Goal: Transaction & Acquisition: Purchase product/service

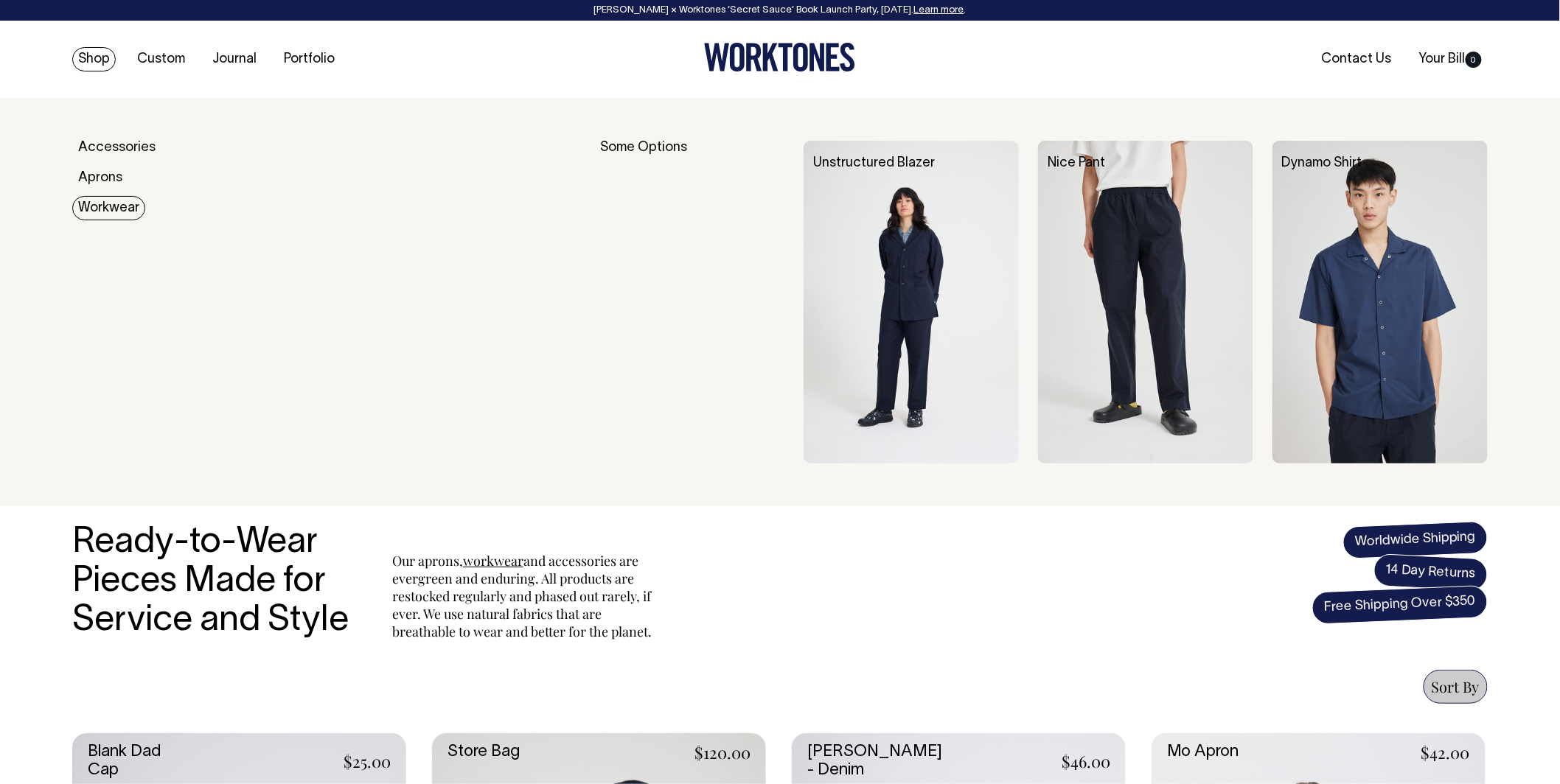
click at [115, 206] on link "Workwear" at bounding box center [109, 208] width 73 height 24
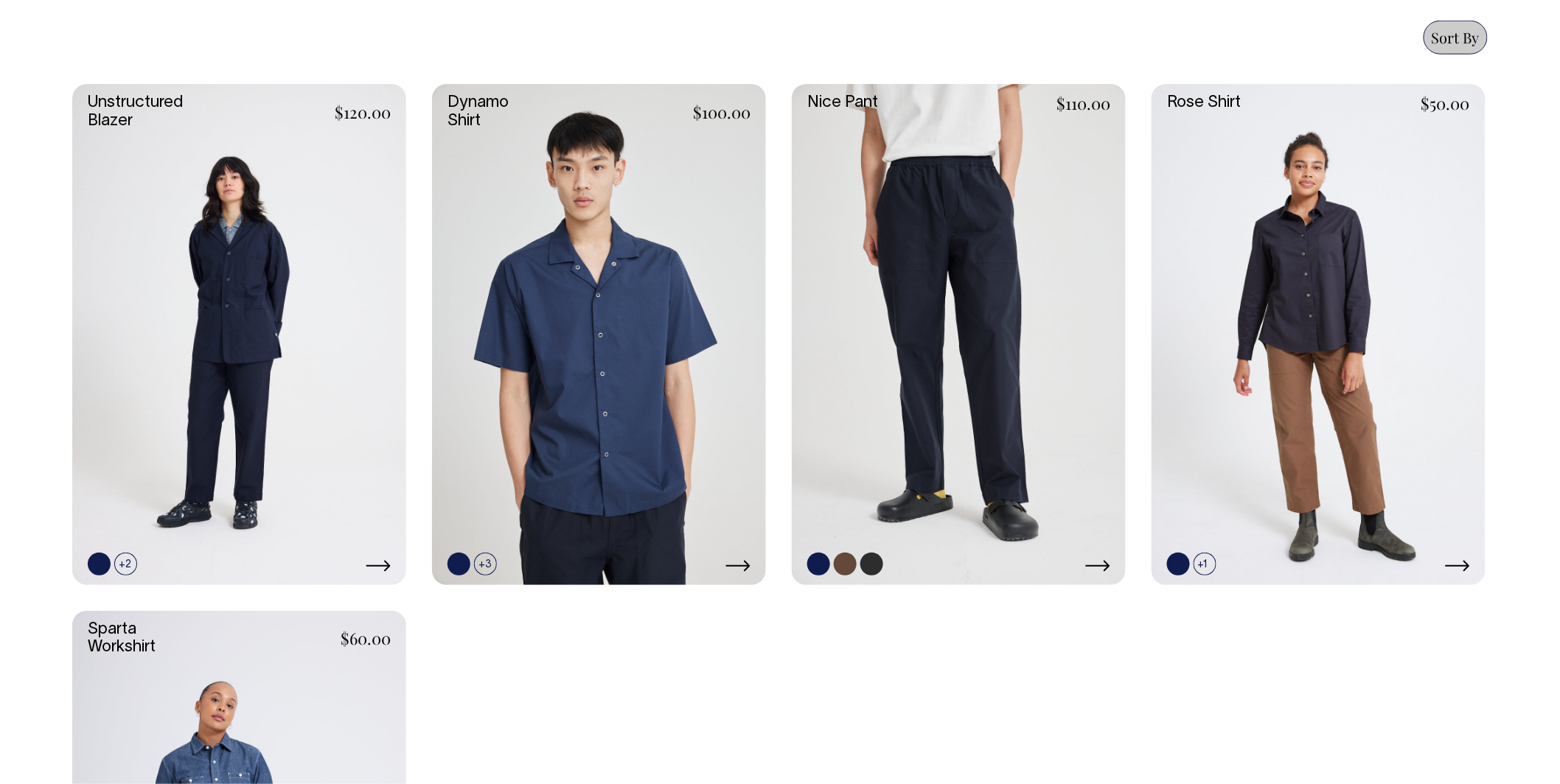
scroll to position [649, 0]
click at [527, 563] on link at bounding box center [538, 564] width 23 height 23
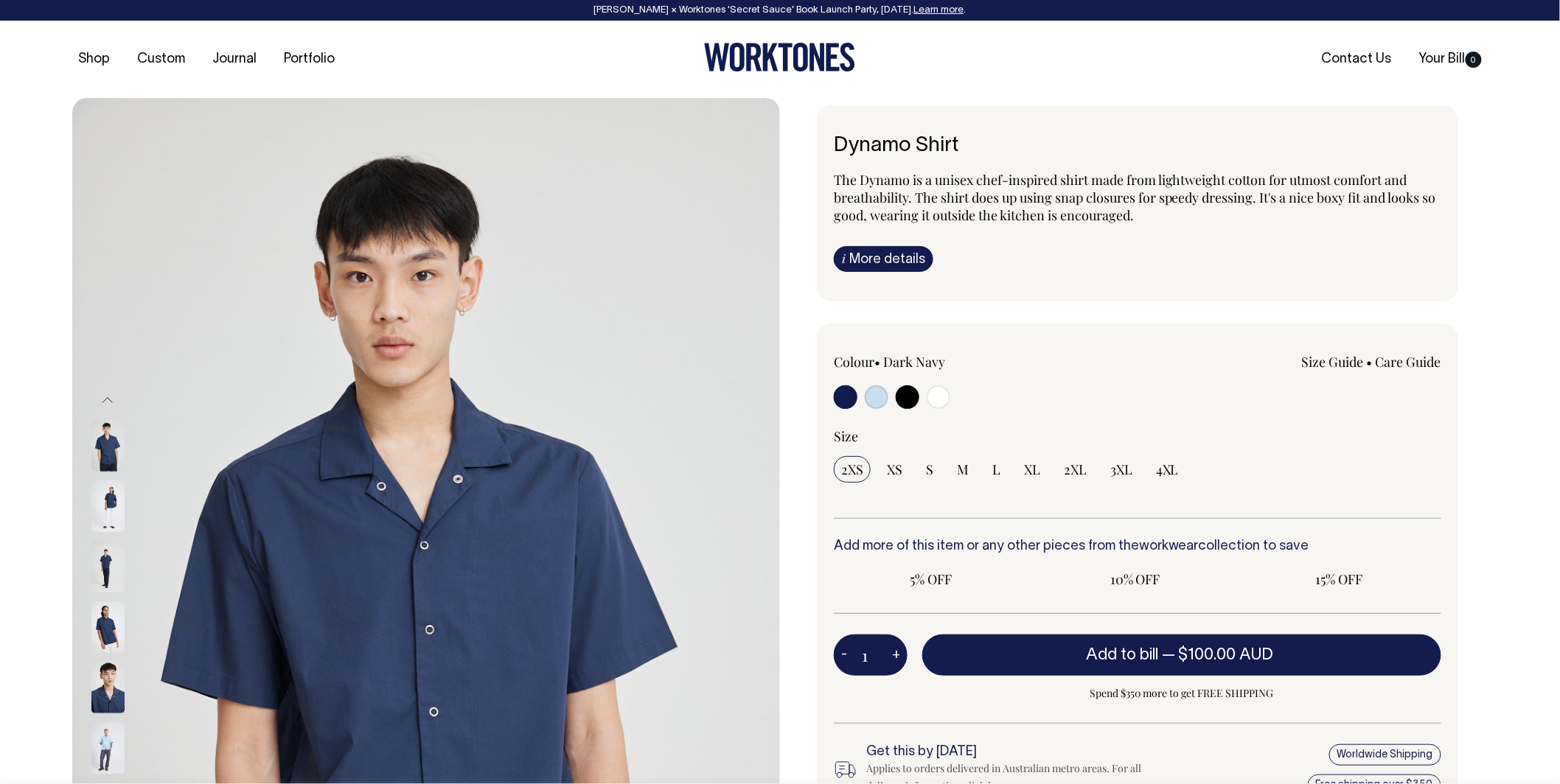
radio input "true"
select select "Off-White"
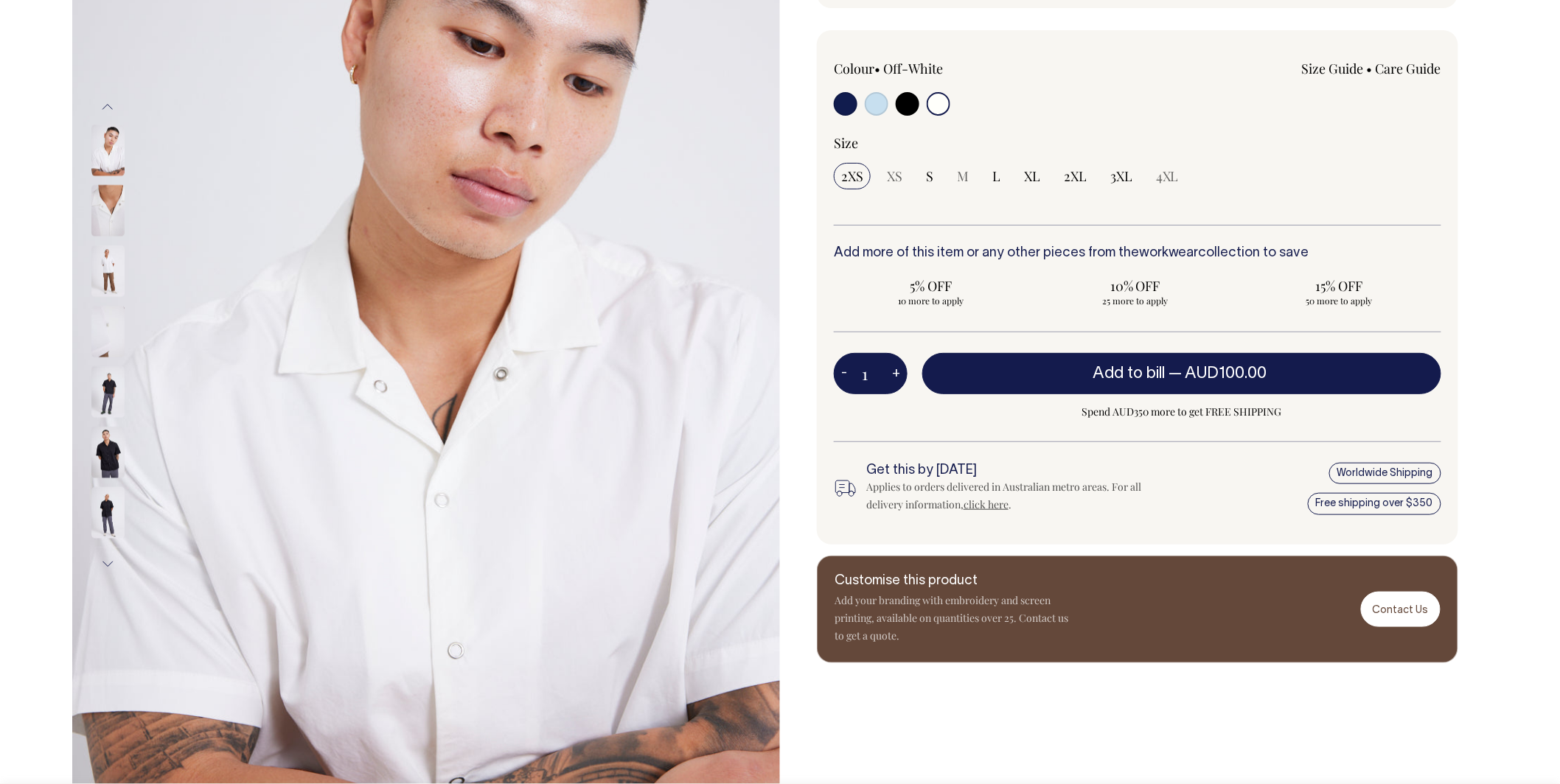
scroll to position [295, 0]
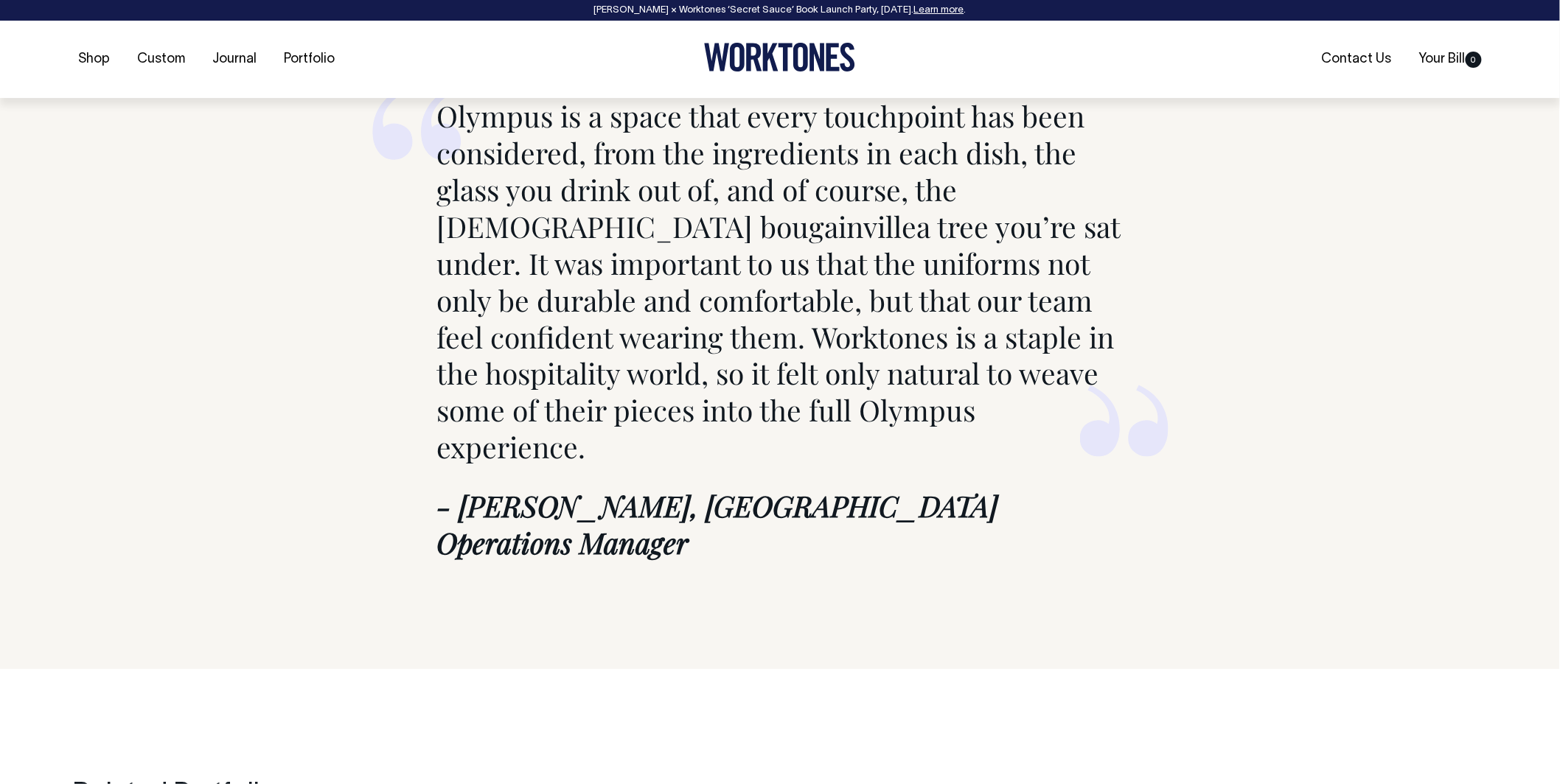
scroll to position [6566, 0]
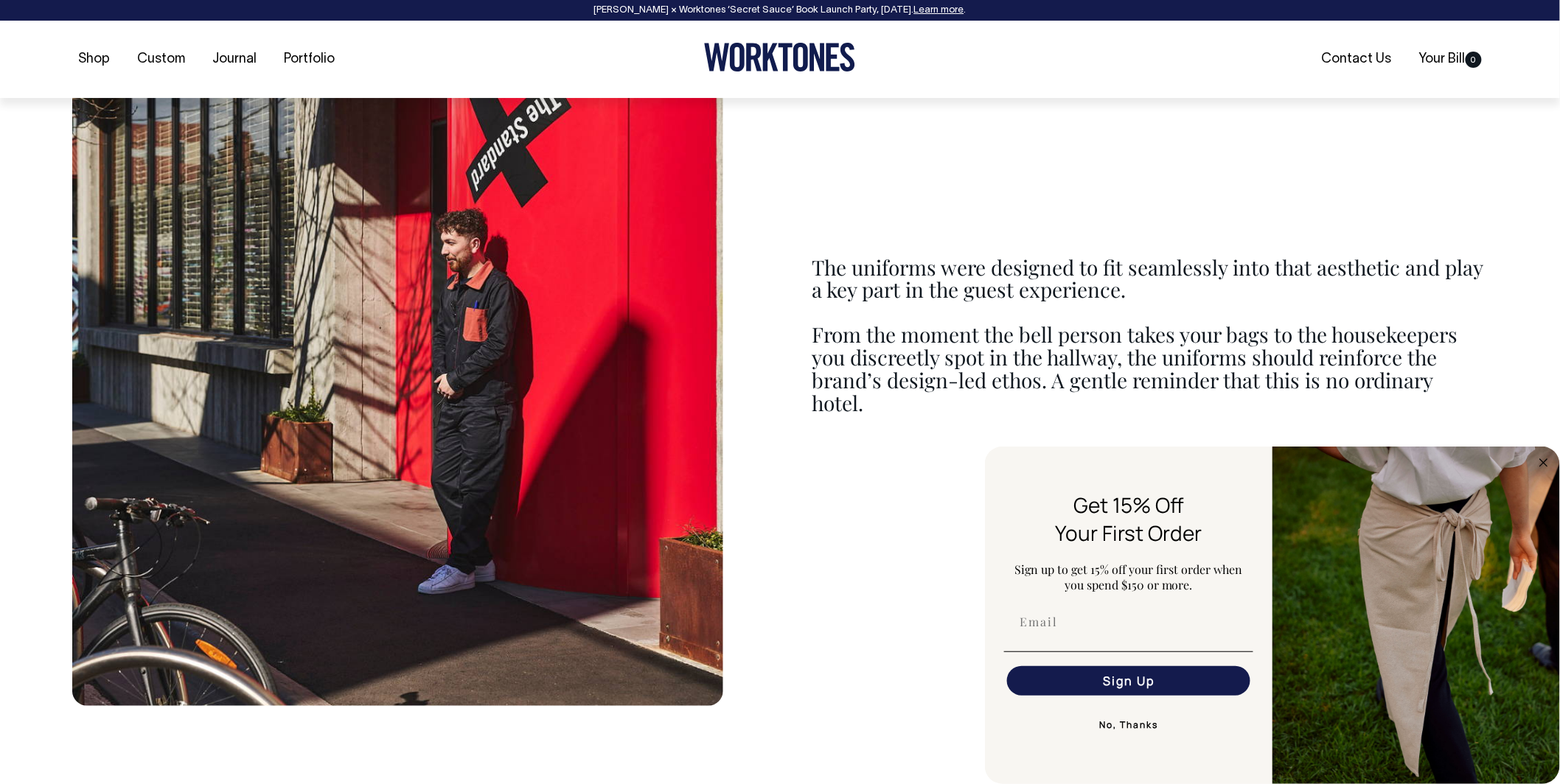
scroll to position [1897, 0]
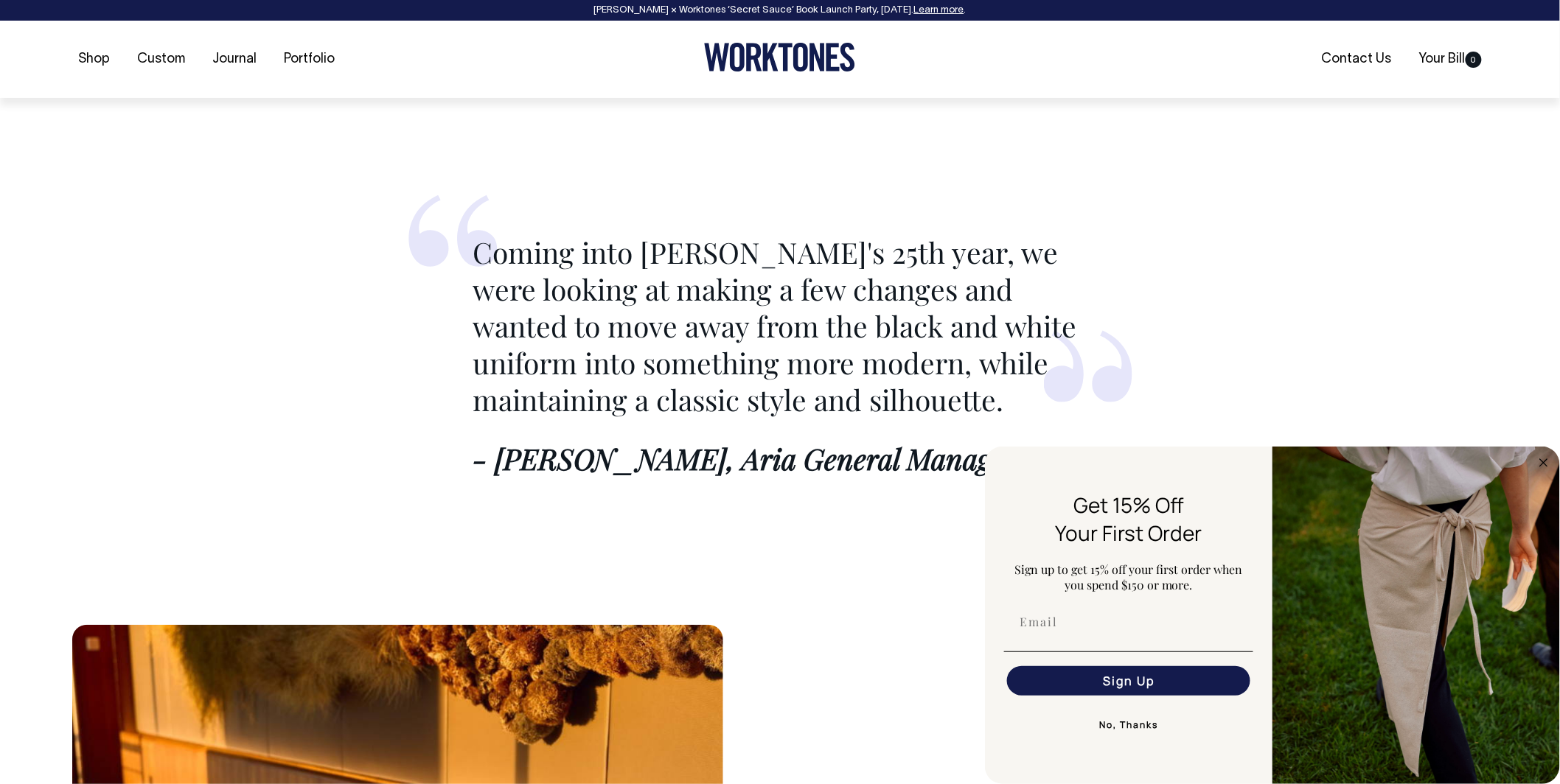
scroll to position [1646, 0]
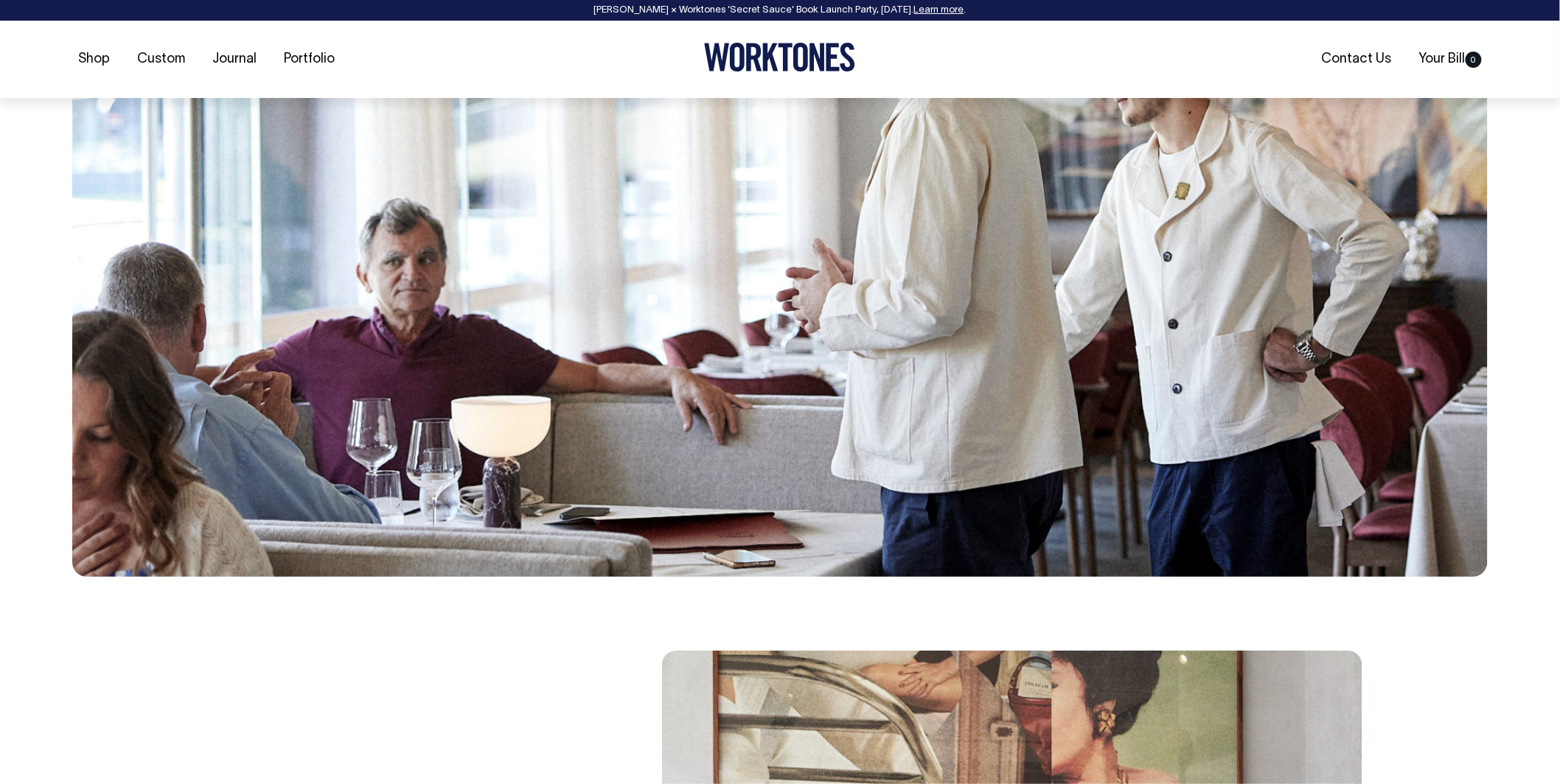
scroll to position [443, 0]
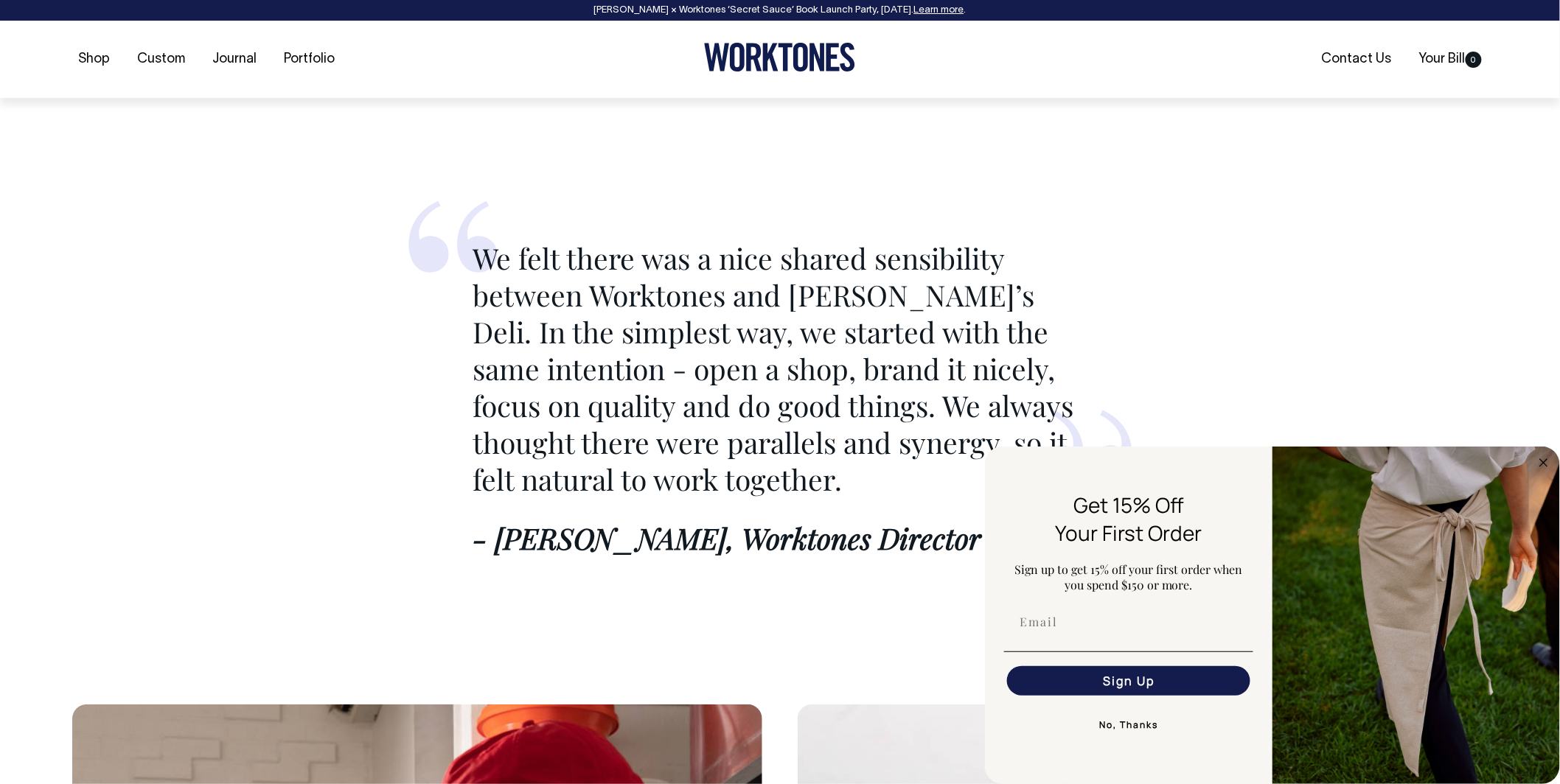
scroll to position [2485, 0]
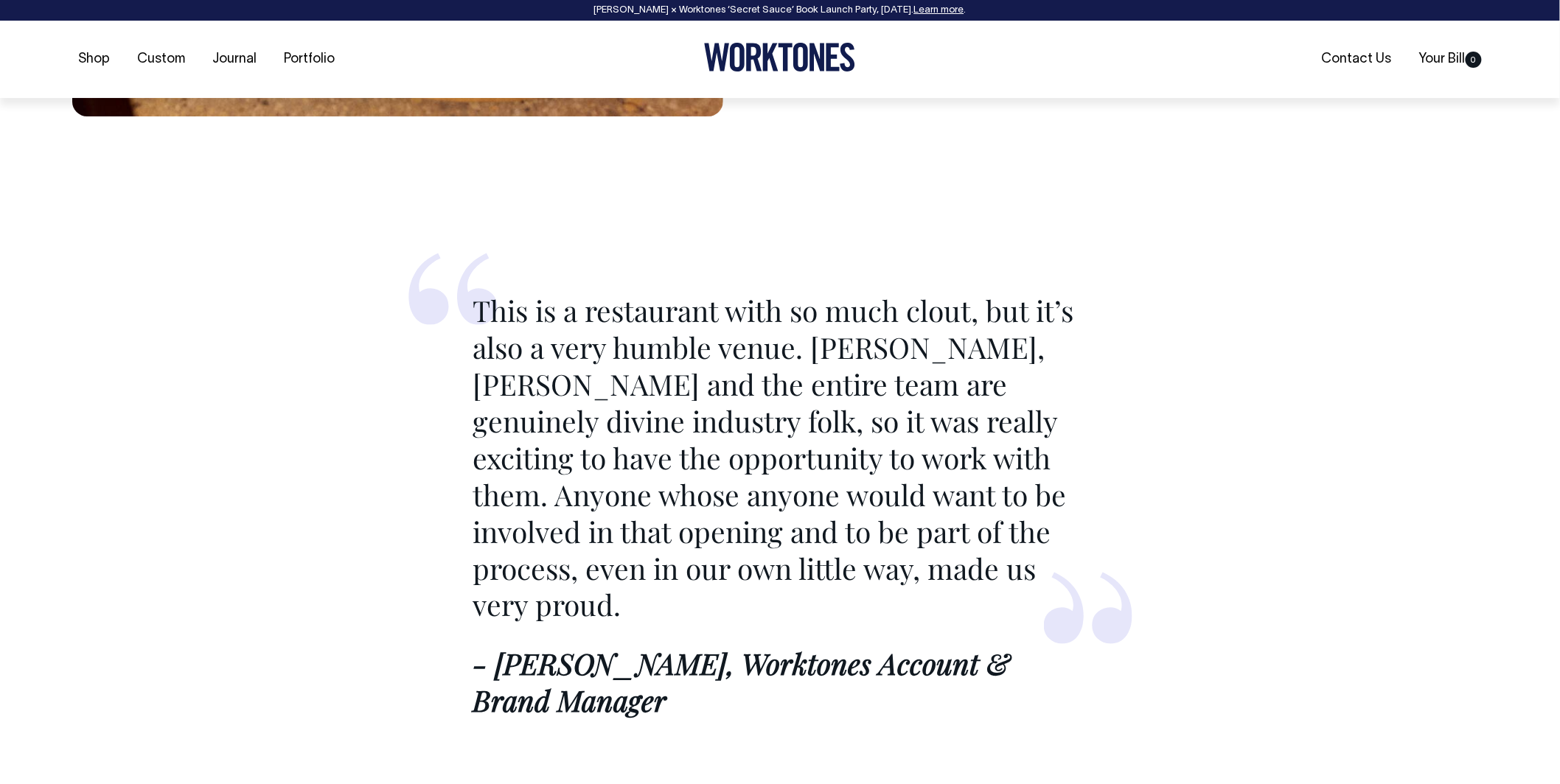
scroll to position [2486, 0]
